Goal: Task Accomplishment & Management: Use online tool/utility

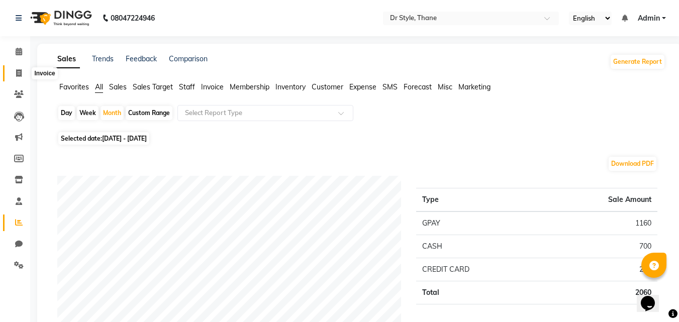
click at [21, 73] on icon at bounding box center [19, 73] width 6 height 8
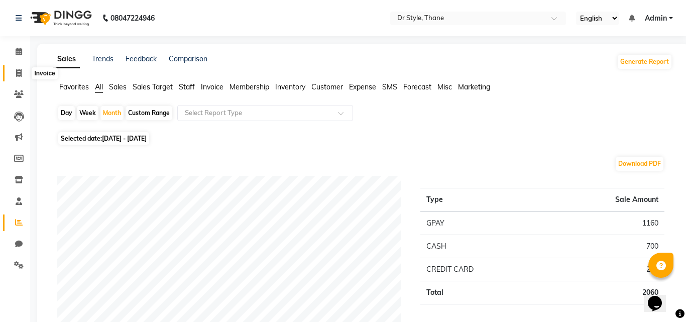
select select "service"
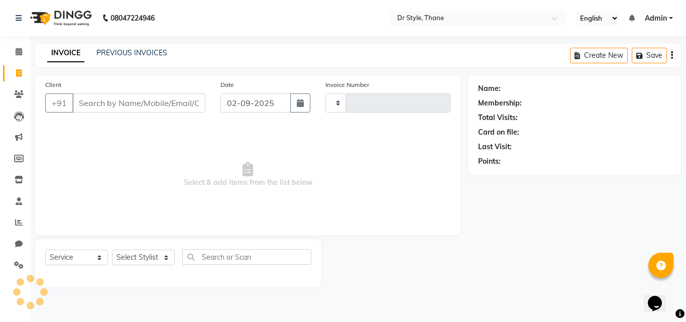
type input "1112"
select select "7832"
click at [124, 47] on div "INVOICE PREVIOUS INVOICES Create New Save" at bounding box center [358, 56] width 646 height 24
click at [150, 46] on div "INVOICE PREVIOUS INVOICES Create New Save" at bounding box center [358, 56] width 646 height 24
click at [149, 56] on link "PREVIOUS INVOICES" at bounding box center [131, 52] width 71 height 9
